Goal: Transaction & Acquisition: Purchase product/service

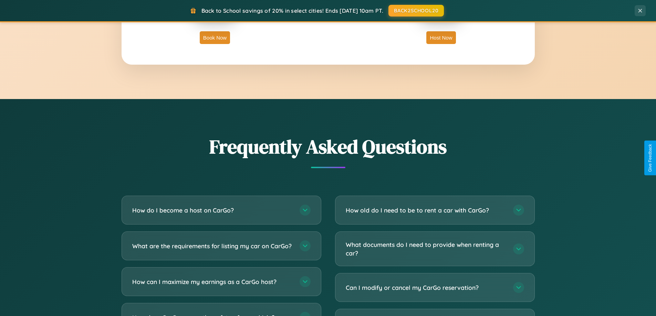
scroll to position [1325, 0]
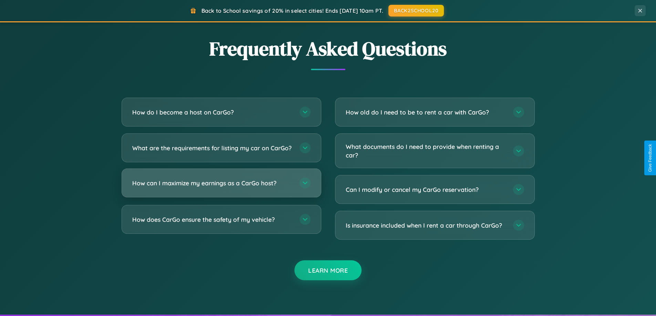
click at [221, 188] on h3 "How can I maximize my earnings as a CarGo host?" at bounding box center [212, 183] width 160 height 9
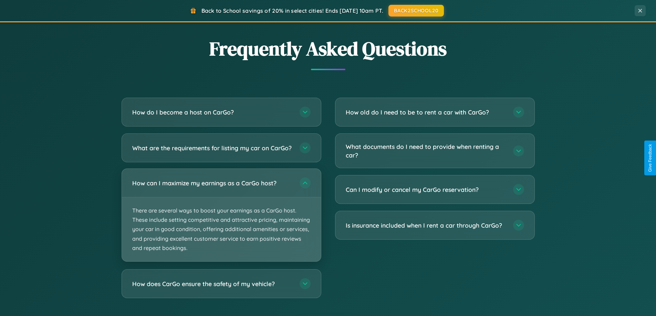
click at [221, 221] on p "There are several ways to boost your earnings as a CarGo host. These include se…" at bounding box center [221, 230] width 199 height 64
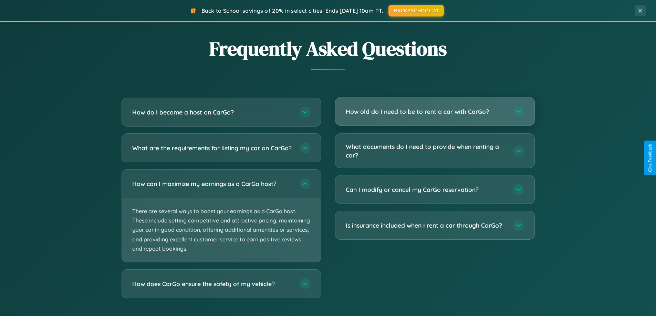
click at [435, 112] on h3 "How old do I need to be to rent a car with CarGo?" at bounding box center [426, 111] width 160 height 9
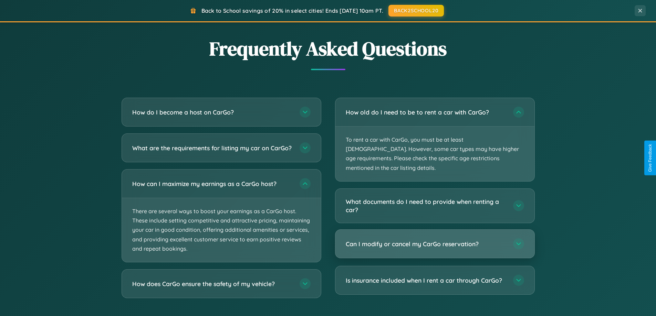
click at [435, 240] on h3 "Can I modify or cancel my CarGo reservation?" at bounding box center [426, 244] width 160 height 9
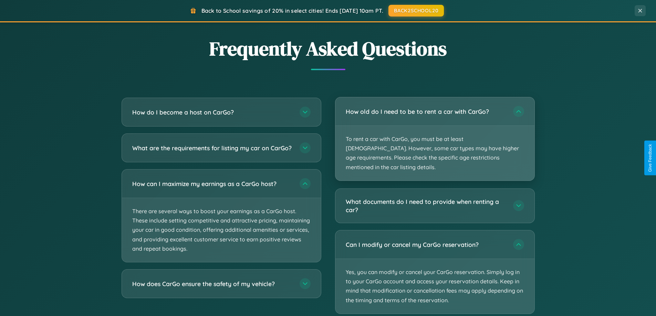
click at [435, 134] on p "To rent a car with CarGo, you must be at least [DEMOGRAPHIC_DATA]. However, som…" at bounding box center [434, 153] width 199 height 55
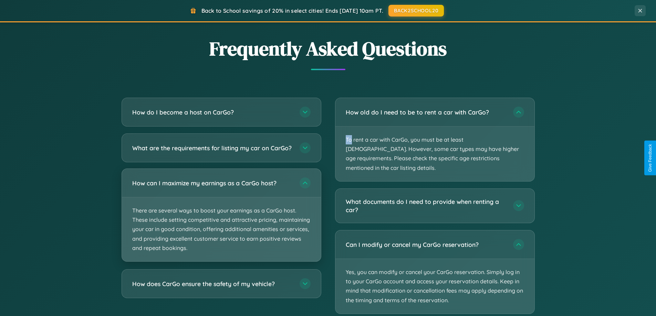
click at [221, 222] on p "There are several ways to boost your earnings as a CarGo host. These include se…" at bounding box center [221, 230] width 199 height 64
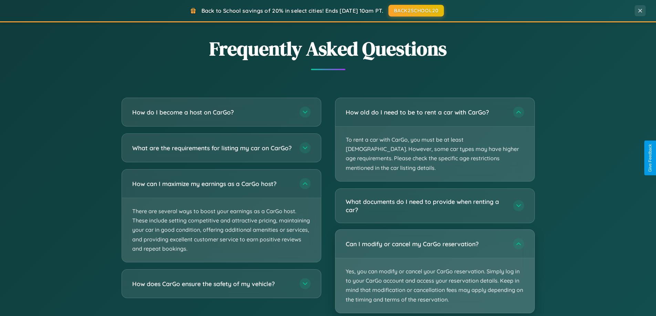
click at [435, 263] on p "Yes, you can modify or cancel your CarGo reservation. Simply log in to your Car…" at bounding box center [434, 286] width 199 height 55
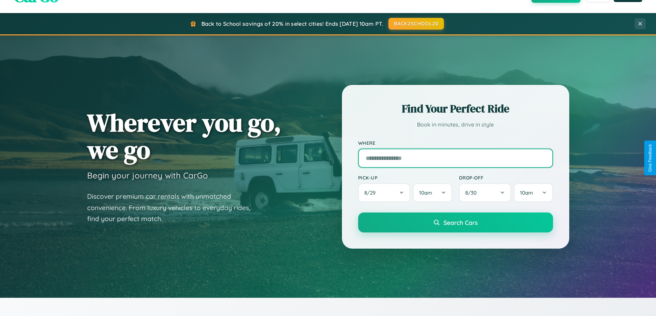
click at [455, 158] on input "text" at bounding box center [455, 158] width 195 height 19
type input "******"
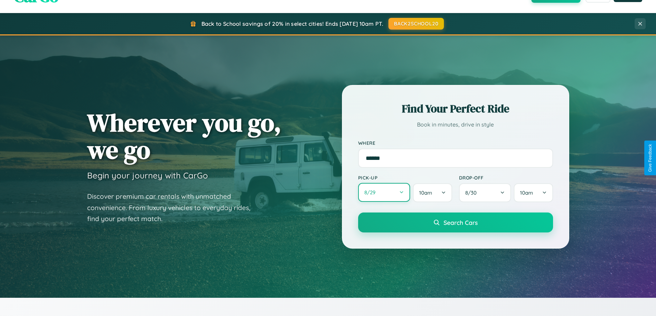
click at [384, 193] on button "8 / 29" at bounding box center [384, 192] width 52 height 19
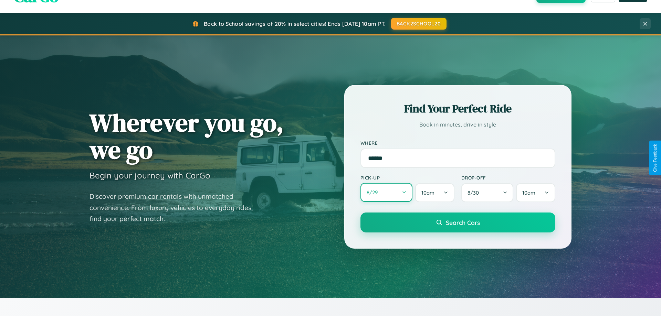
select select "*"
select select "****"
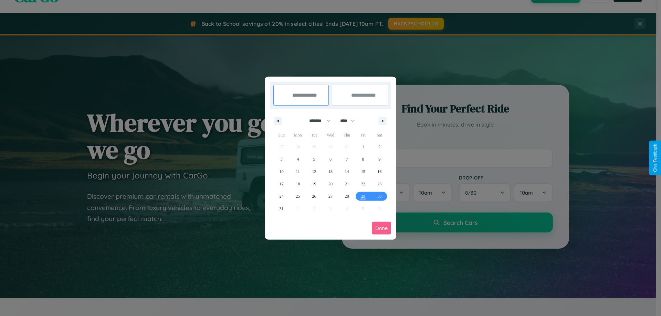
click at [317, 121] on select "******* ******** ***** ***** *** **** **** ****** ********* ******* ******** **…" at bounding box center [318, 120] width 29 height 11
select select "*"
click at [351, 121] on select "**** **** **** **** **** **** **** **** **** **** **** **** **** **** **** ****…" at bounding box center [347, 120] width 21 height 11
select select "****"
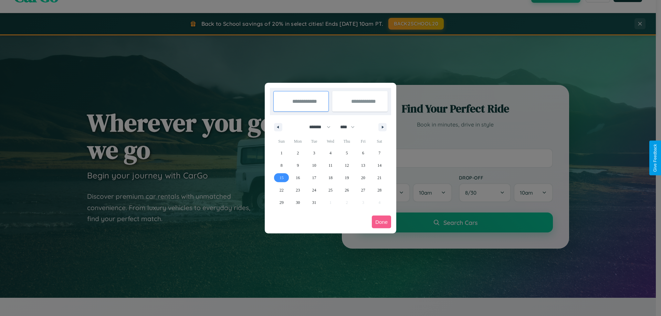
click at [281, 178] on span "15" at bounding box center [282, 178] width 4 height 12
type input "**********"
click at [330, 190] on span "25" at bounding box center [331, 190] width 4 height 12
type input "**********"
click at [382, 222] on button "Done" at bounding box center [381, 222] width 19 height 13
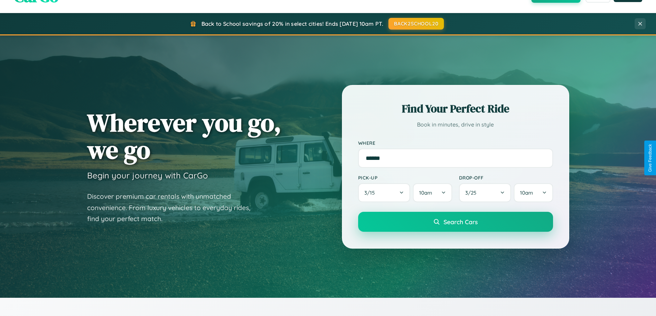
click at [455, 222] on span "Search Cars" at bounding box center [461, 222] width 34 height 8
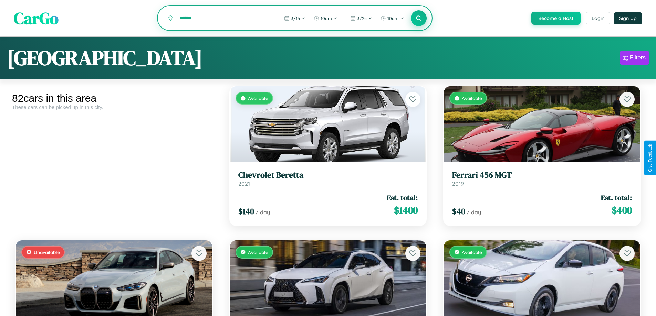
type input "******"
click at [418, 19] on icon at bounding box center [419, 18] width 7 height 7
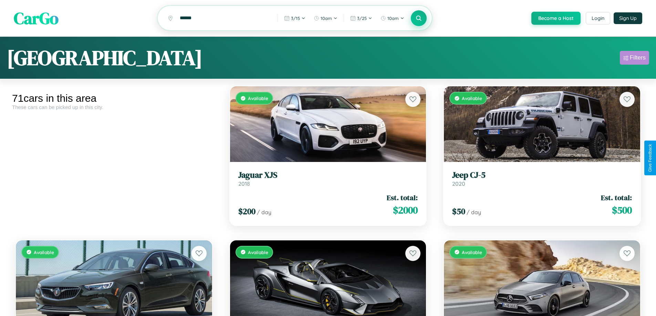
click at [634, 59] on div "Filters" at bounding box center [638, 57] width 16 height 7
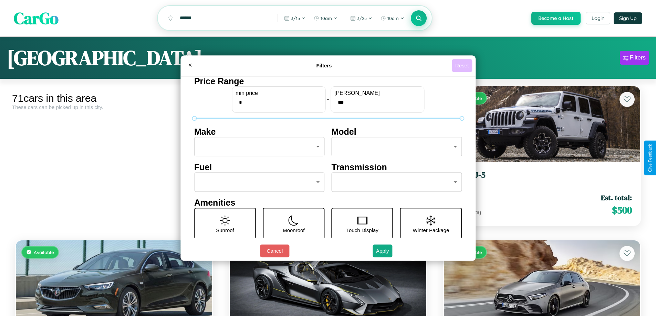
click at [463, 65] on button "Reset" at bounding box center [462, 65] width 20 height 13
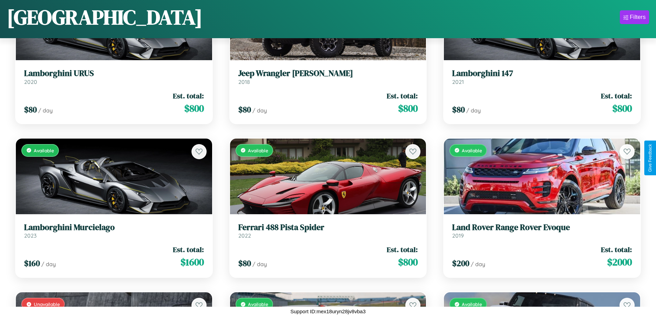
scroll to position [713, 0]
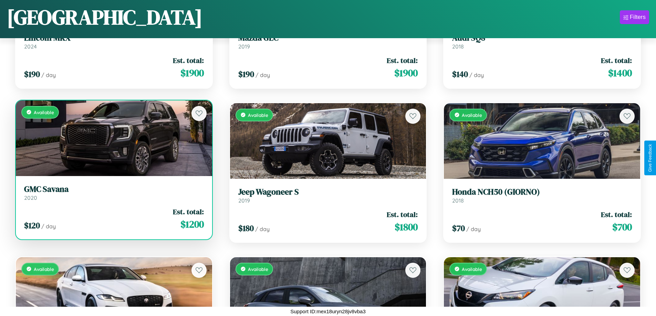
click at [113, 139] on div "Available" at bounding box center [114, 139] width 196 height 76
click at [113, 138] on div "Available" at bounding box center [114, 139] width 196 height 76
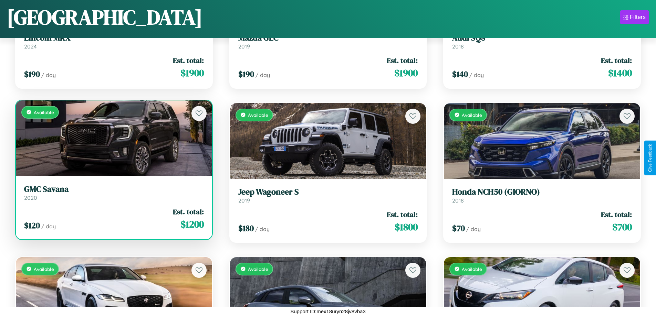
click at [113, 138] on div "Available" at bounding box center [114, 139] width 196 height 76
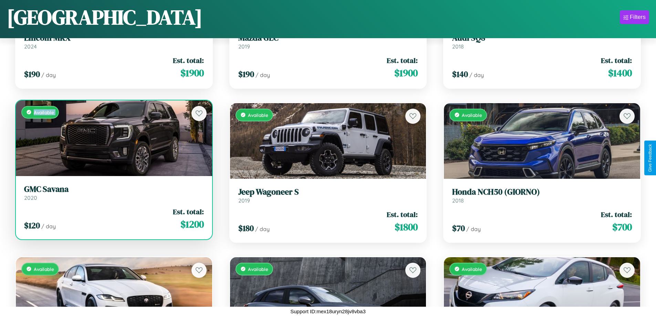
click at [113, 138] on div "Available" at bounding box center [114, 139] width 196 height 76
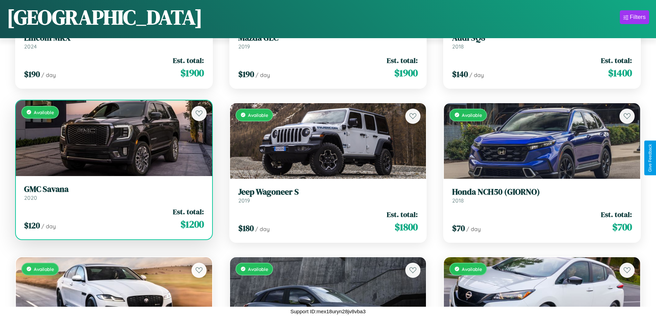
click at [113, 138] on div "Available" at bounding box center [114, 139] width 196 height 76
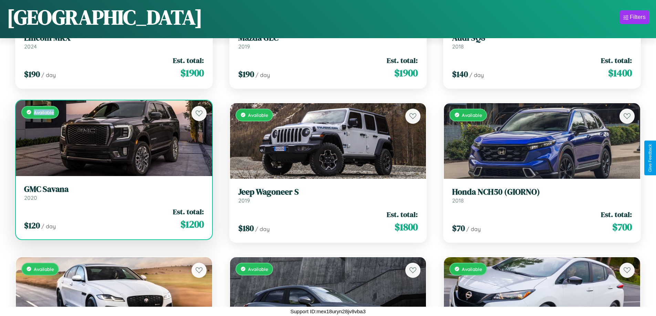
click at [113, 138] on div "Available" at bounding box center [114, 139] width 196 height 76
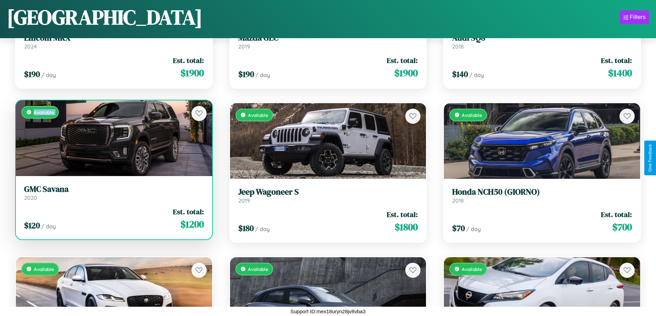
click at [113, 193] on h3 "GMC Savana" at bounding box center [114, 190] width 180 height 10
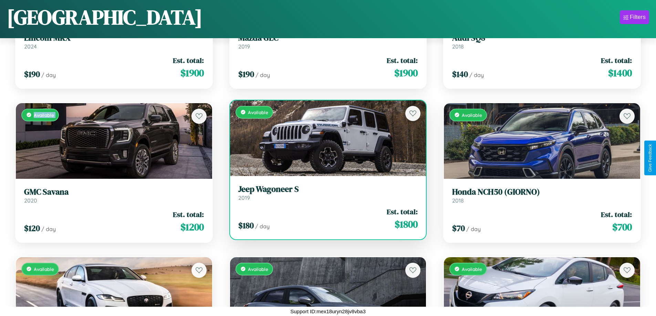
scroll to position [3026, 0]
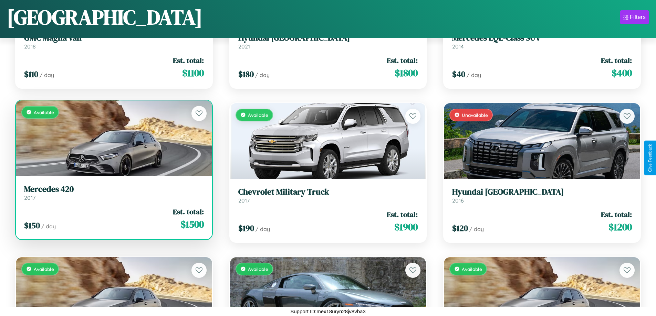
click at [113, 140] on div "Available" at bounding box center [114, 139] width 196 height 76
click at [113, 138] on div "Available" at bounding box center [114, 139] width 196 height 76
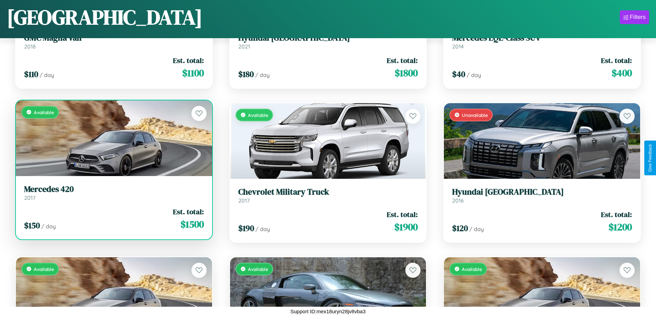
click at [113, 138] on div "Available" at bounding box center [114, 139] width 196 height 76
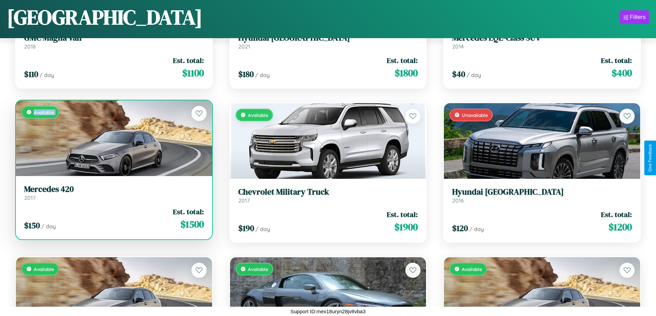
click at [113, 138] on div "Available" at bounding box center [114, 139] width 196 height 76
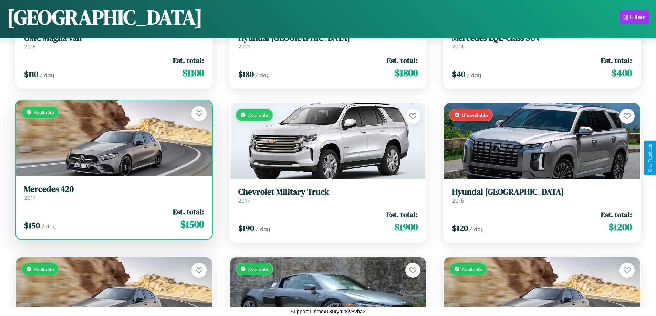
click at [113, 138] on div "Available" at bounding box center [114, 139] width 196 height 76
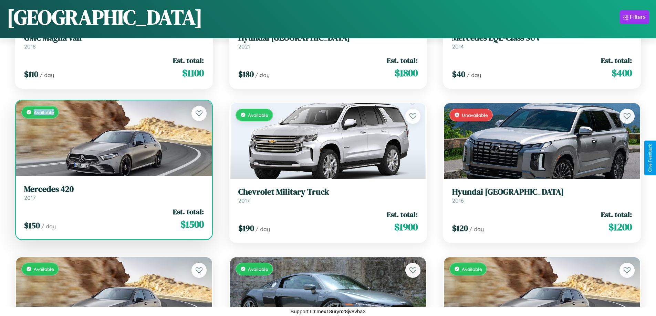
click at [113, 138] on div "Available" at bounding box center [114, 139] width 196 height 76
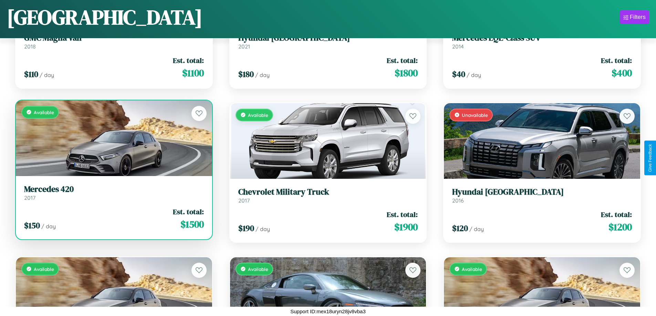
click at [113, 193] on h3 "Mercedes 420" at bounding box center [114, 190] width 180 height 10
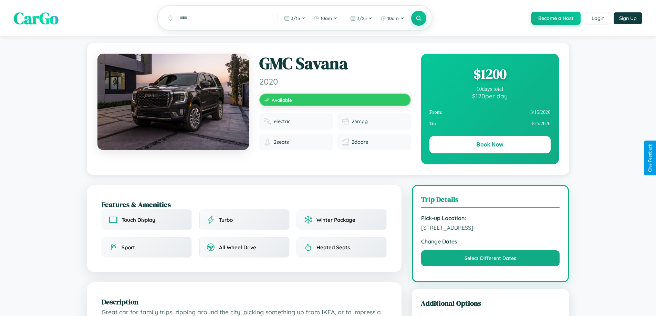
click at [490, 75] on div "$ 1200" at bounding box center [489, 74] width 121 height 19
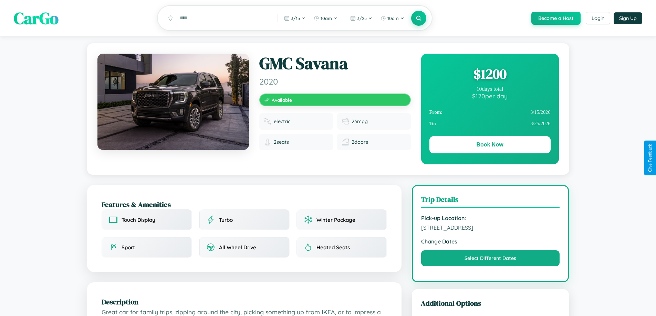
click at [490, 75] on div "$ 1200" at bounding box center [489, 74] width 121 height 19
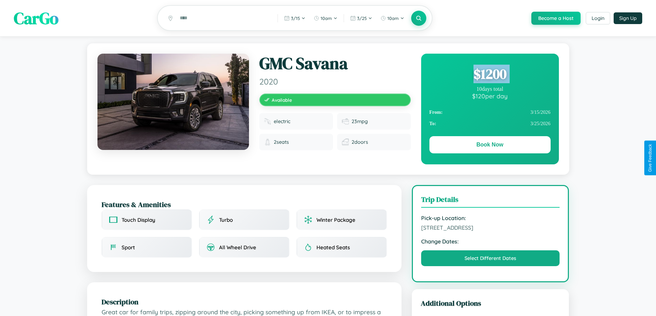
click at [490, 75] on div "$ 1200" at bounding box center [489, 74] width 121 height 19
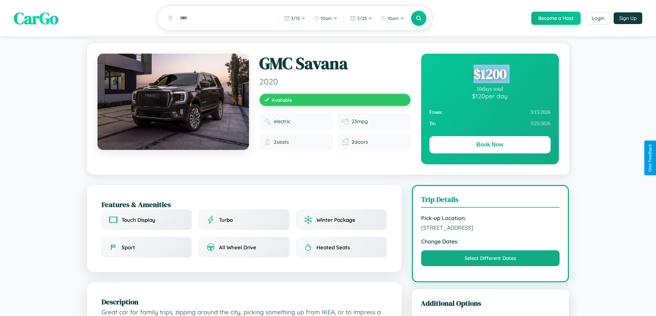
click at [490, 75] on div "$ 1200" at bounding box center [489, 74] width 121 height 19
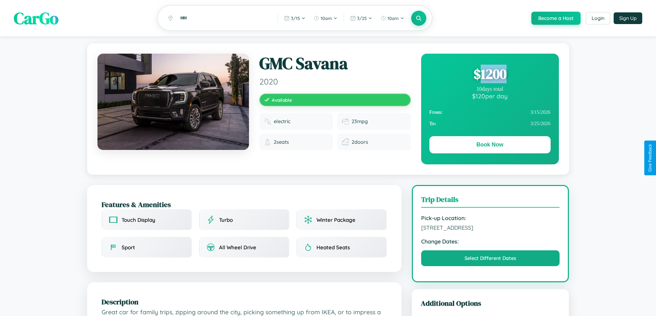
click at [490, 75] on div "$ 1200" at bounding box center [489, 74] width 121 height 19
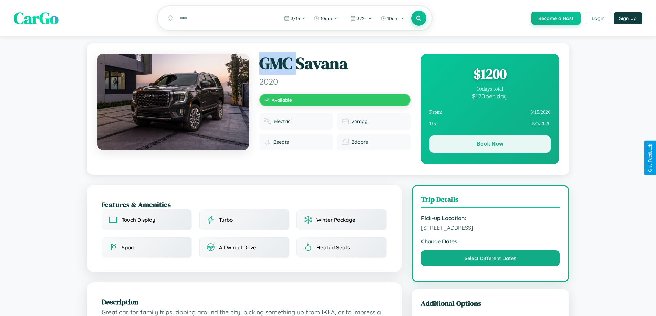
click at [490, 145] on button "Book Now" at bounding box center [489, 144] width 121 height 17
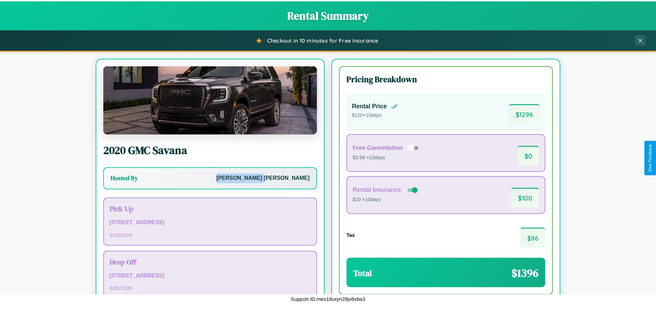
scroll to position [47, 0]
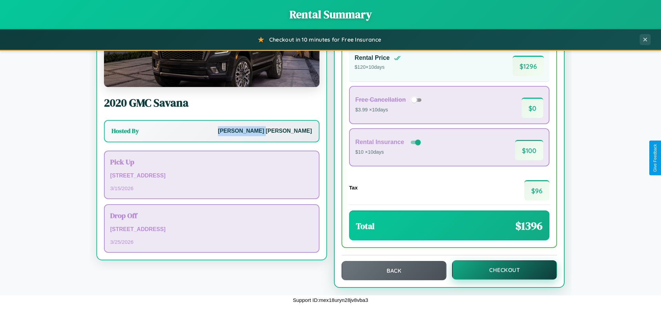
click at [500, 270] on button "Checkout" at bounding box center [504, 270] width 105 height 19
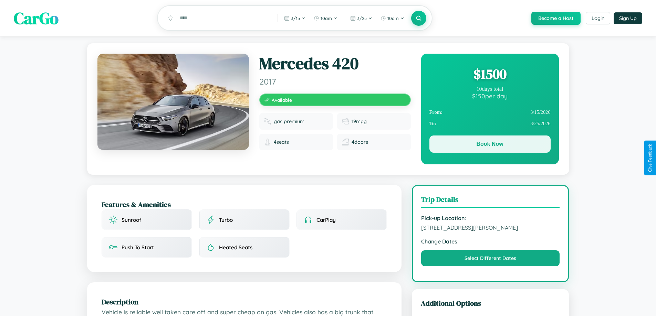
click at [490, 146] on button "Book Now" at bounding box center [489, 144] width 121 height 17
